Goal: Task Accomplishment & Management: Use online tool/utility

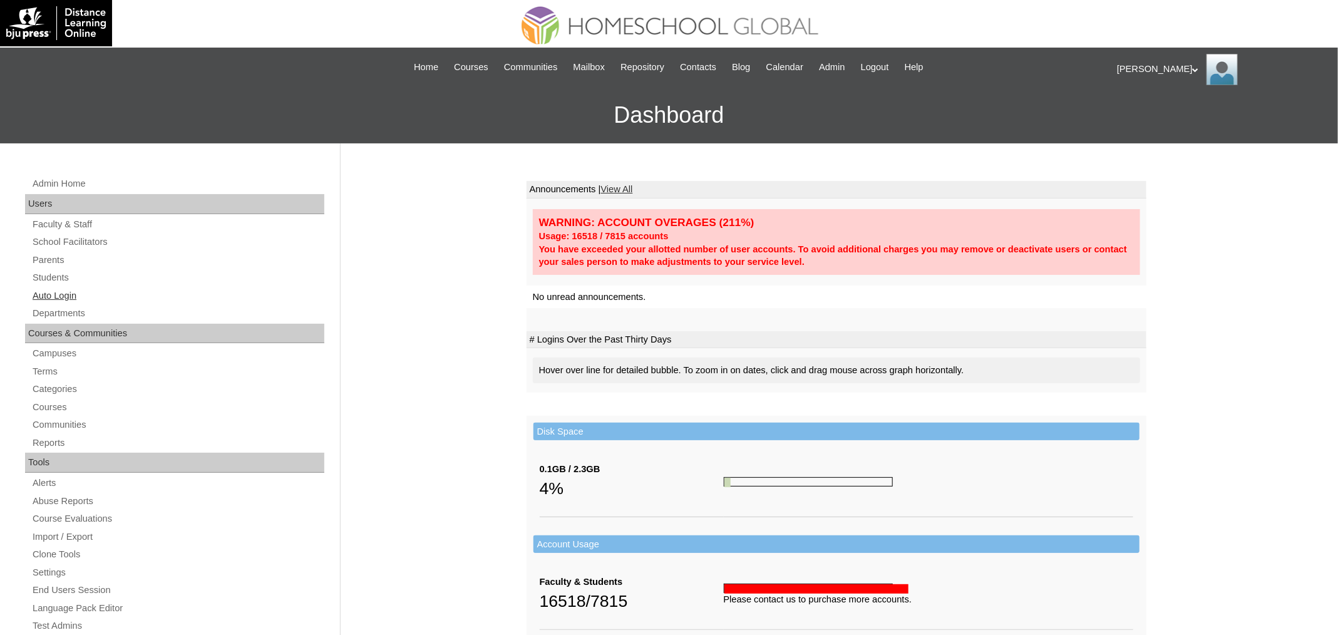
click at [66, 292] on link "Auto Login" at bounding box center [177, 296] width 293 height 16
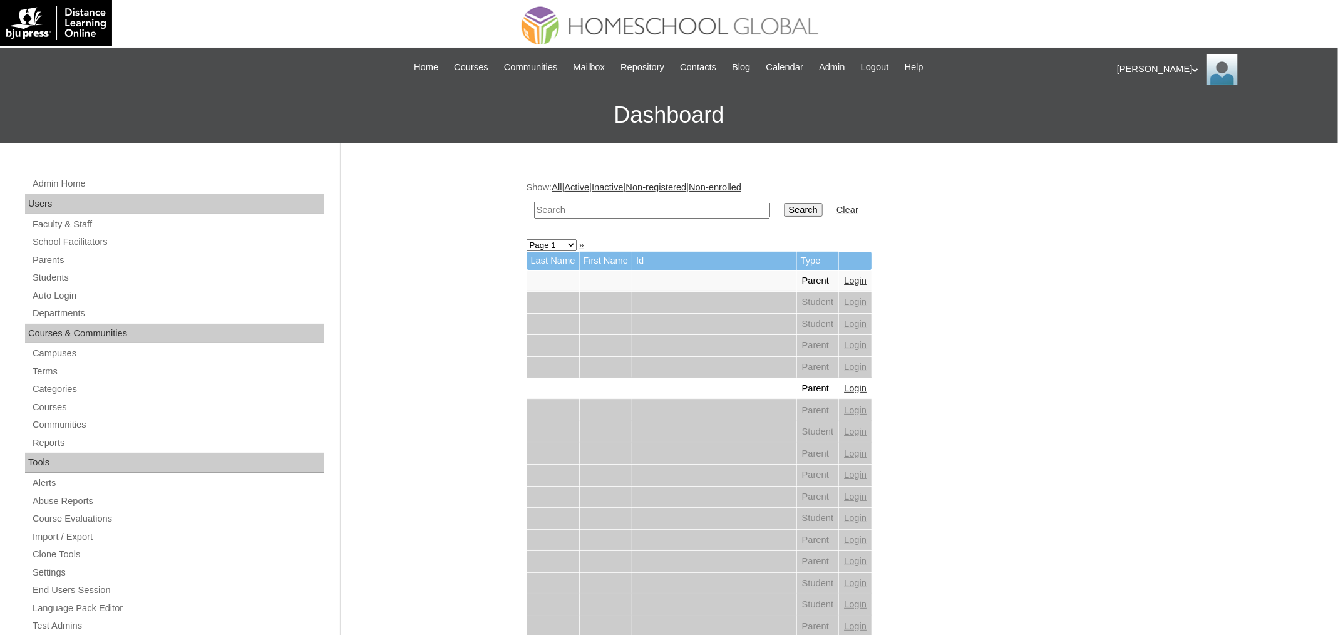
click at [620, 209] on input "text" at bounding box center [652, 210] width 236 height 17
paste input "[PERSON_NAME]"
type input "[PERSON_NAME]"
click at [784, 203] on input "Search" at bounding box center [803, 210] width 39 height 14
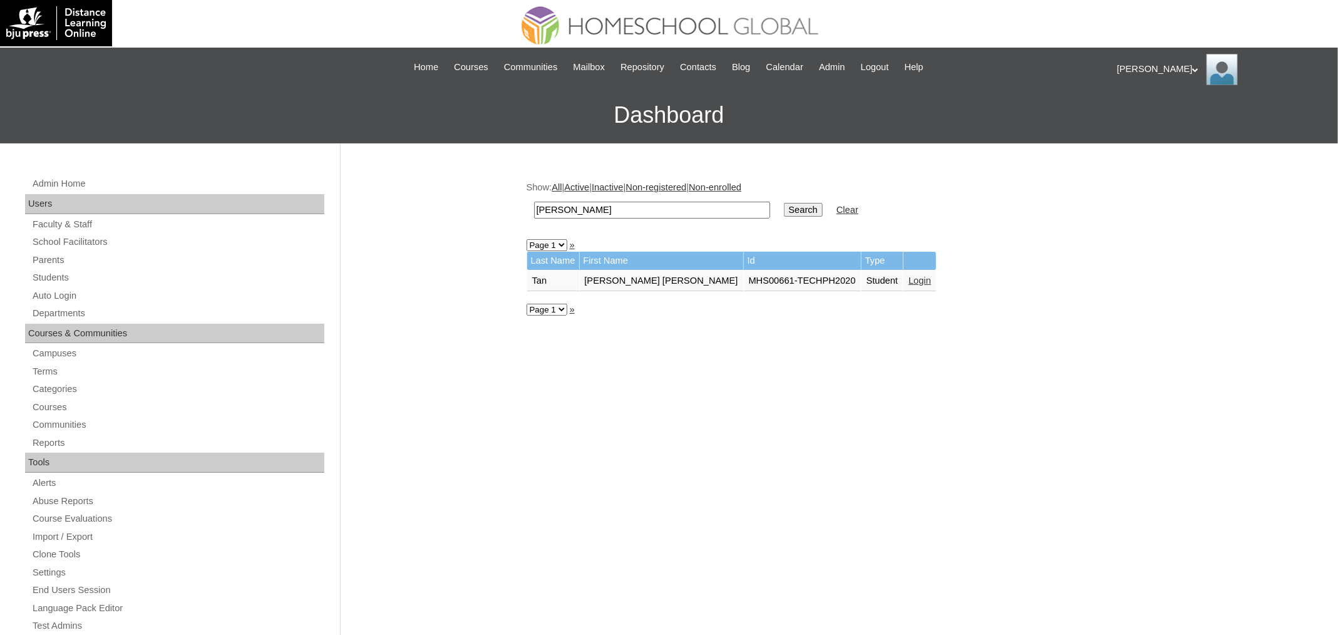
click at [909, 281] on link "Login" at bounding box center [920, 281] width 23 height 10
